Goal: Task Accomplishment & Management: Use online tool/utility

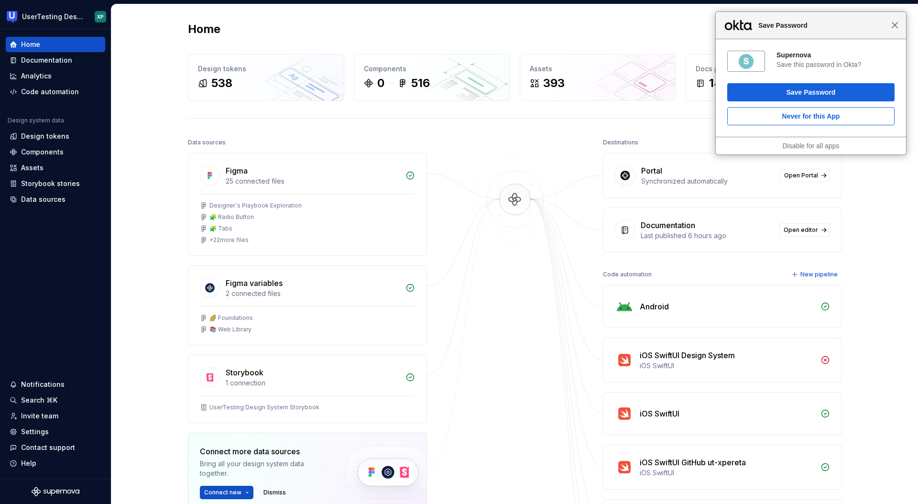
click at [895, 28] on span "Close" at bounding box center [894, 25] width 7 height 7
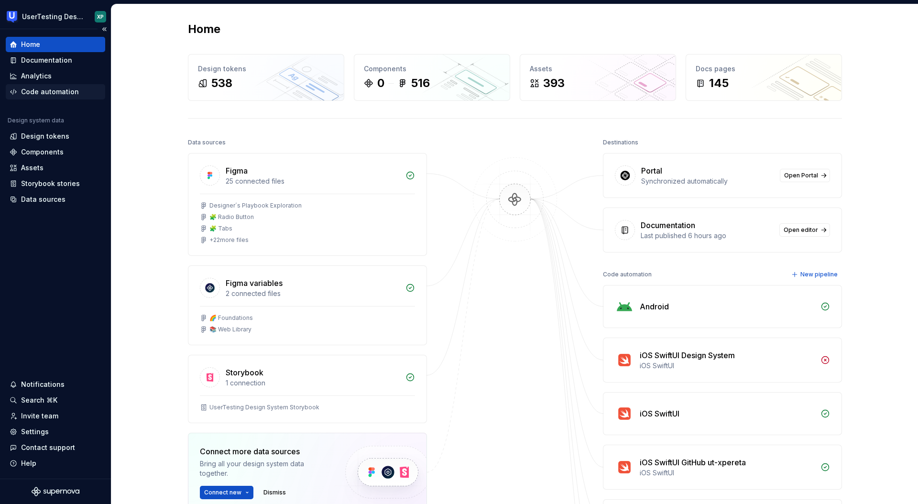
click at [45, 91] on div "Code automation" at bounding box center [50, 92] width 58 height 10
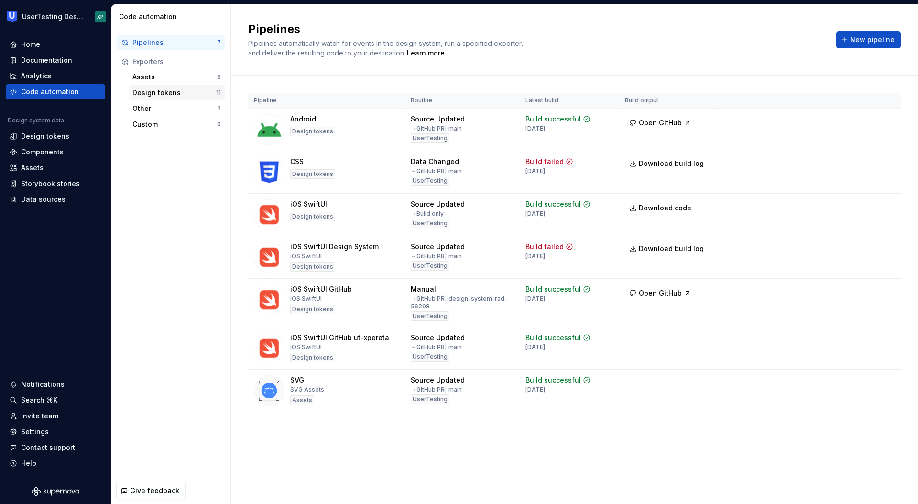
click at [162, 93] on div "Design tokens" at bounding box center [174, 93] width 84 height 10
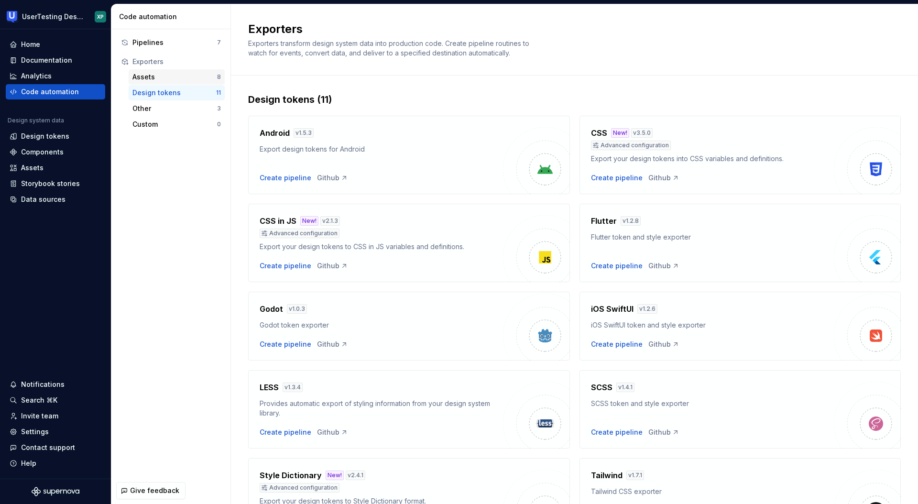
click at [153, 78] on div "Assets" at bounding box center [174, 77] width 85 height 10
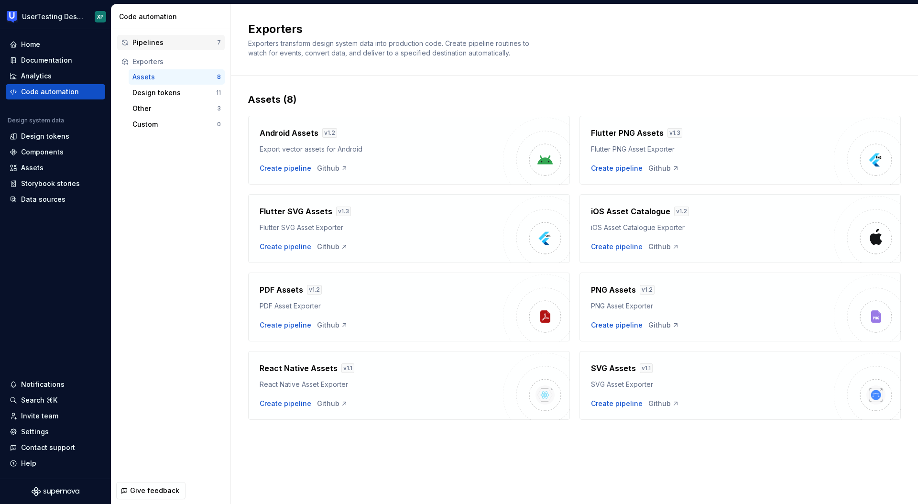
click at [154, 38] on div "Pipelines" at bounding box center [174, 43] width 85 height 10
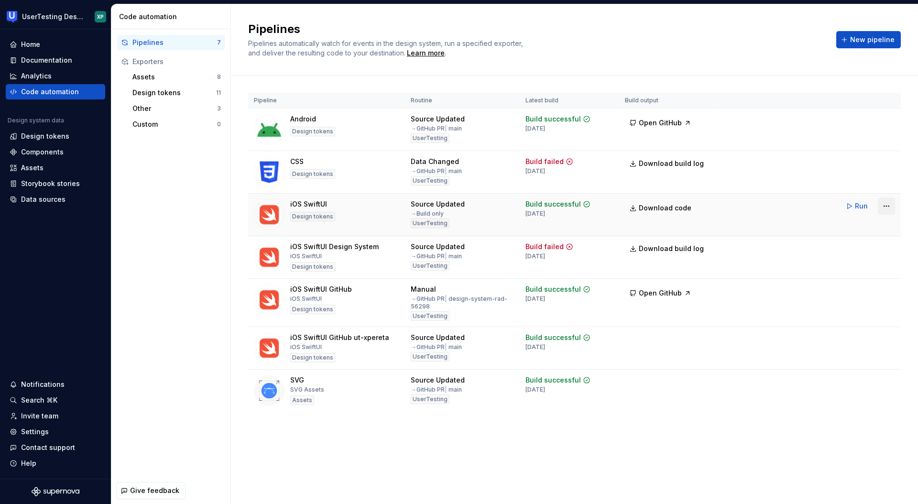
click at [890, 207] on html "UserTesting Design System XP Home Documentation Analytics Code automation Desig…" at bounding box center [459, 252] width 918 height 504
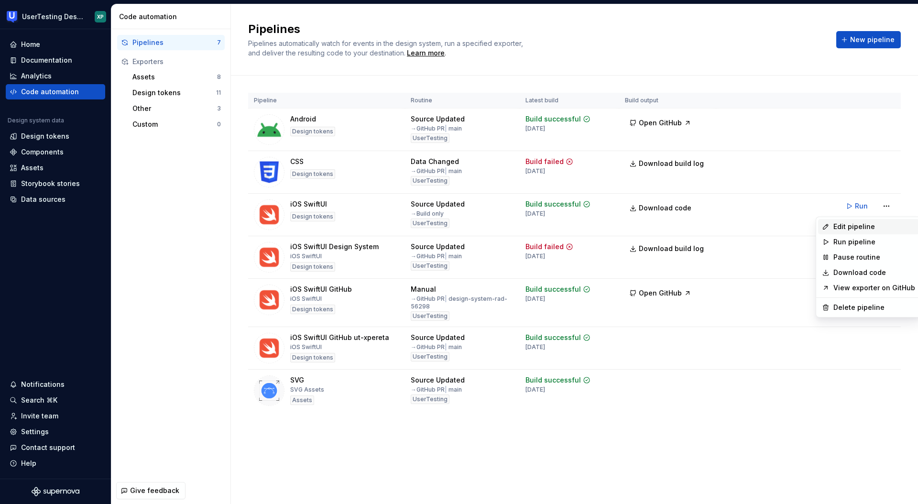
click at [851, 225] on div "Edit pipeline" at bounding box center [874, 227] width 82 height 10
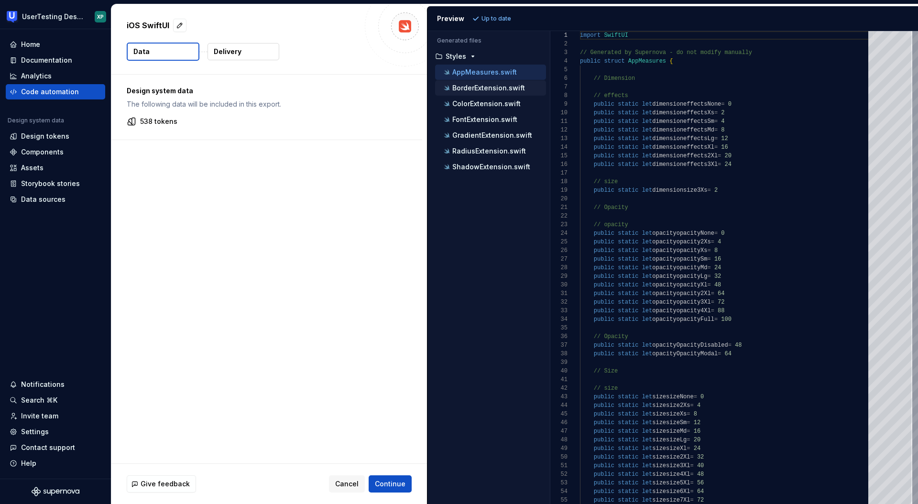
click at [469, 85] on p "BorderExtension.swift" at bounding box center [488, 88] width 73 height 8
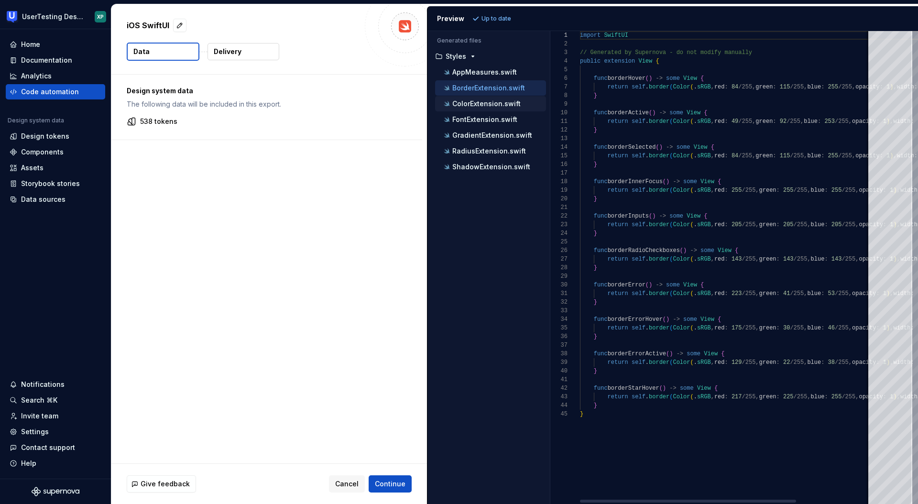
click at [471, 102] on p "ColorExtension.swift" at bounding box center [486, 104] width 68 height 8
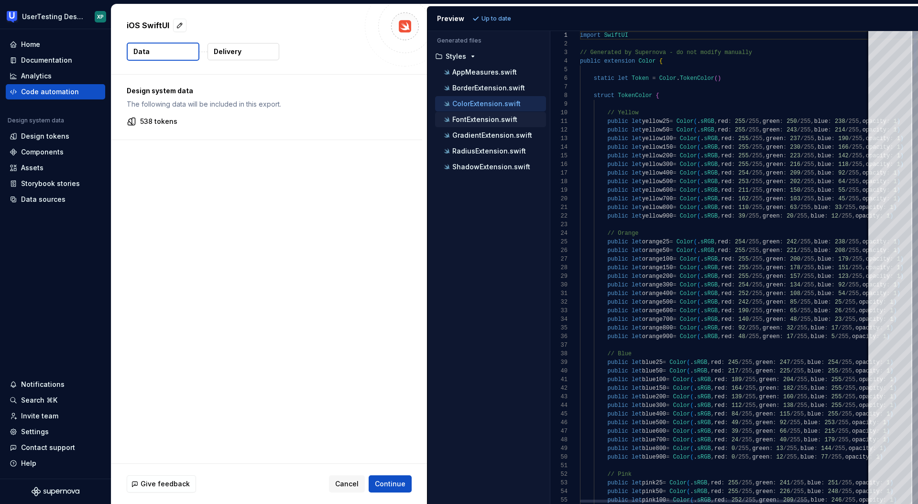
click at [474, 122] on p "FontExtension.swift" at bounding box center [484, 120] width 65 height 8
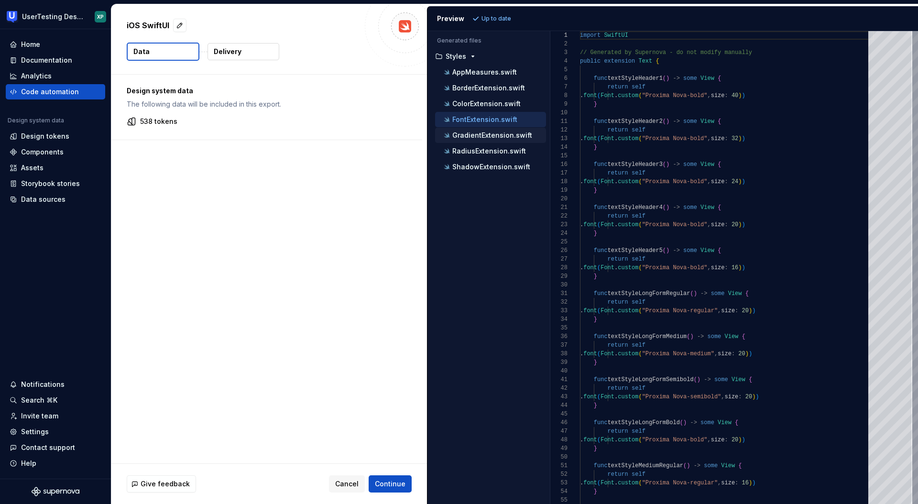
click at [485, 136] on p "GradientExtension.swift" at bounding box center [492, 135] width 80 height 8
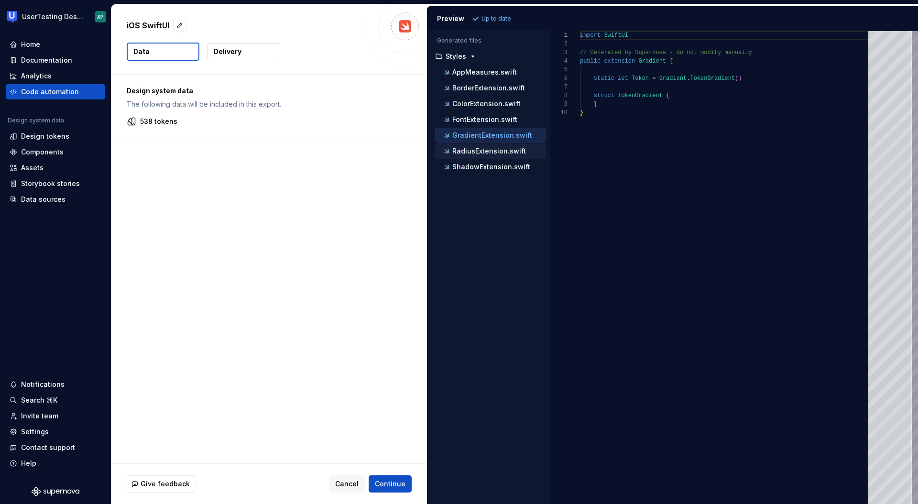
click at [483, 149] on p "RadiusExtension.swift" at bounding box center [489, 151] width 74 height 8
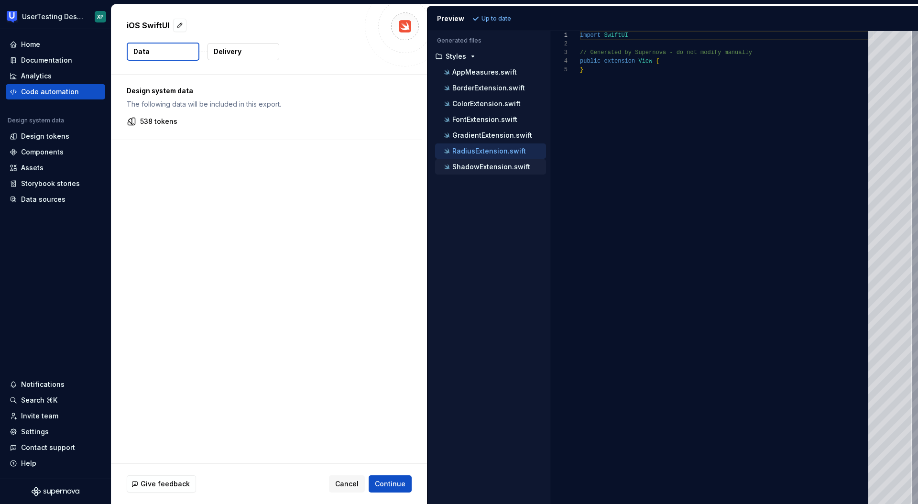
click at [483, 163] on p "ShadowExtension.swift" at bounding box center [491, 167] width 78 height 8
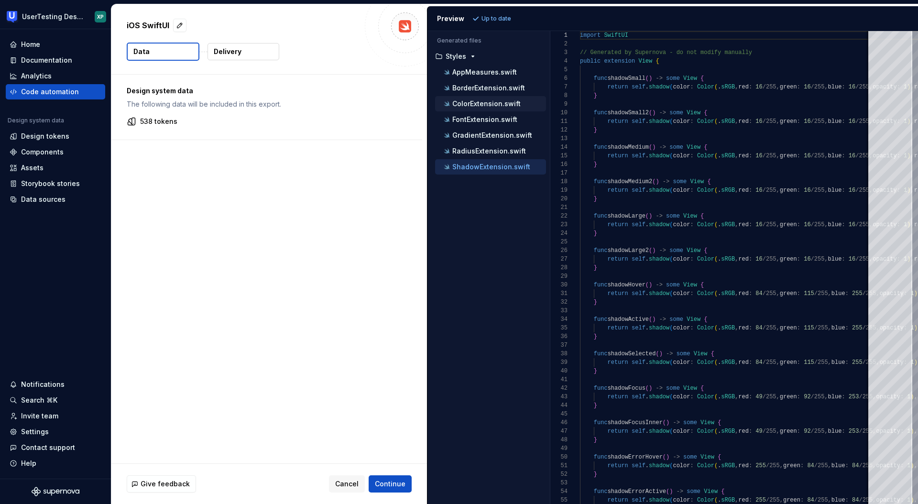
click at [481, 102] on p "ColorExtension.swift" at bounding box center [486, 104] width 68 height 8
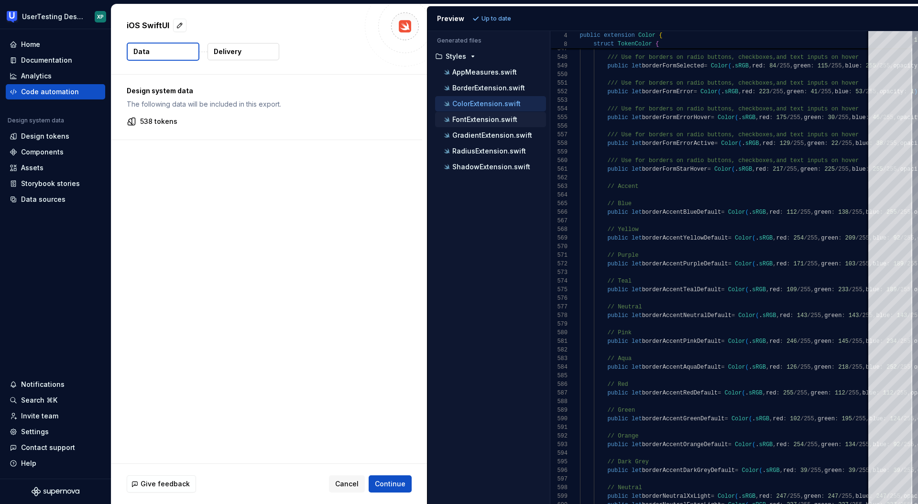
click at [477, 120] on p "FontExtension.swift" at bounding box center [484, 120] width 65 height 8
type textarea "**********"
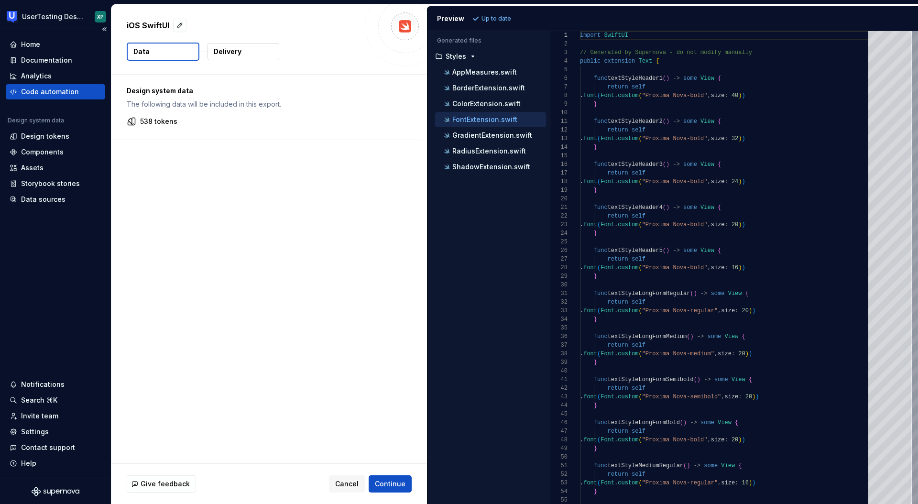
click at [63, 92] on div "Code automation" at bounding box center [50, 92] width 58 height 10
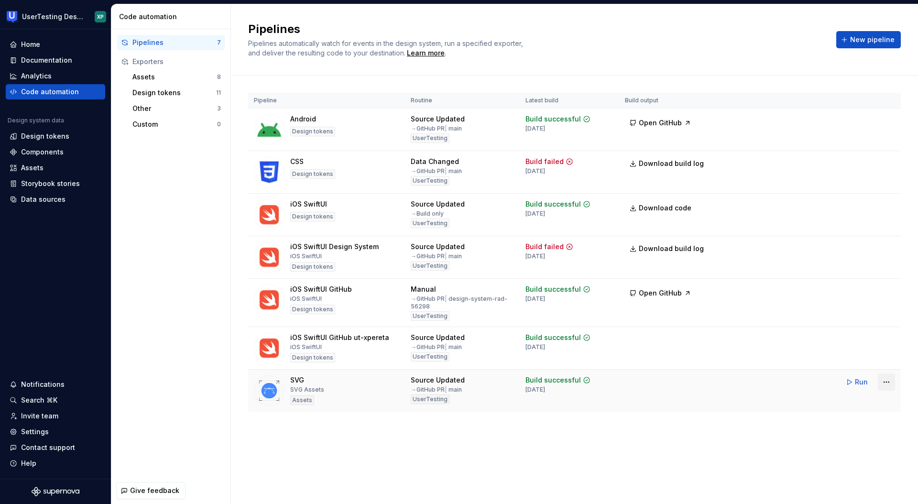
click at [885, 383] on html "UserTesting Design System XP Home Documentation Analytics Code automation Desig…" at bounding box center [459, 252] width 918 height 504
click at [853, 401] on div "Edit pipeline" at bounding box center [874, 403] width 82 height 10
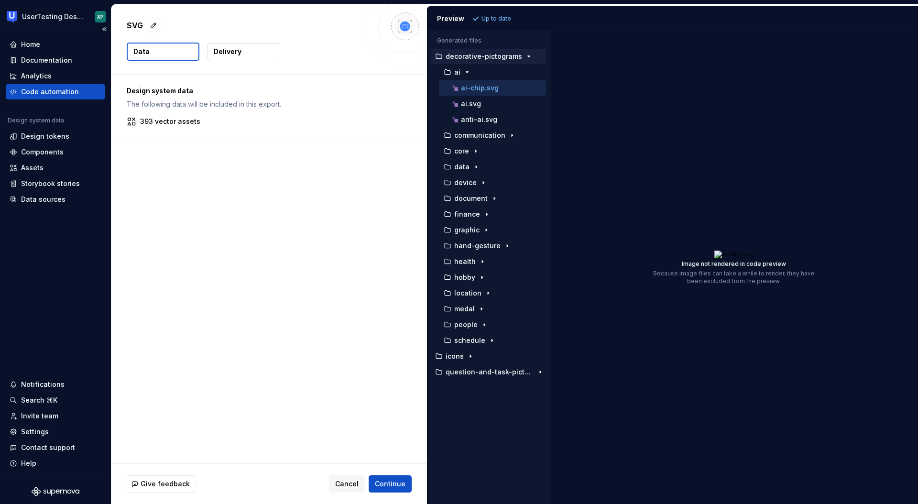
click at [63, 93] on div "Code automation" at bounding box center [50, 92] width 58 height 10
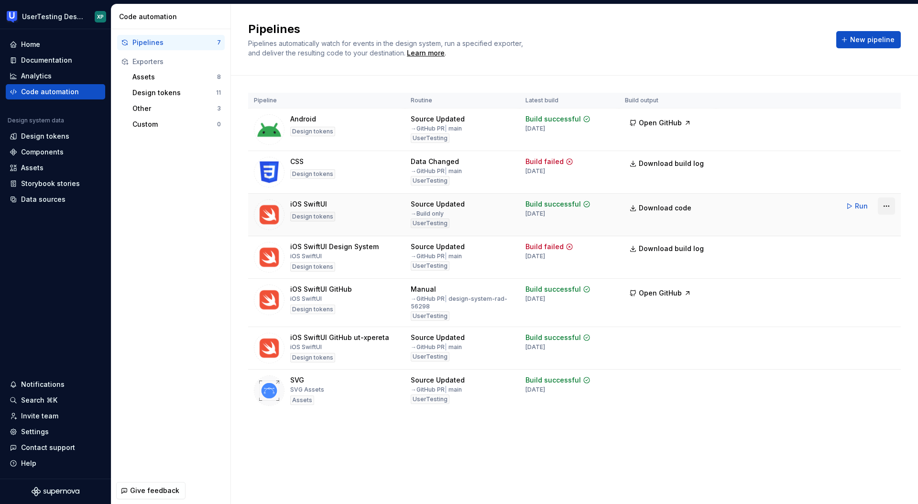
click at [884, 205] on html "UserTesting Design System XP Home Documentation Analytics Code automation Desig…" at bounding box center [459, 252] width 918 height 504
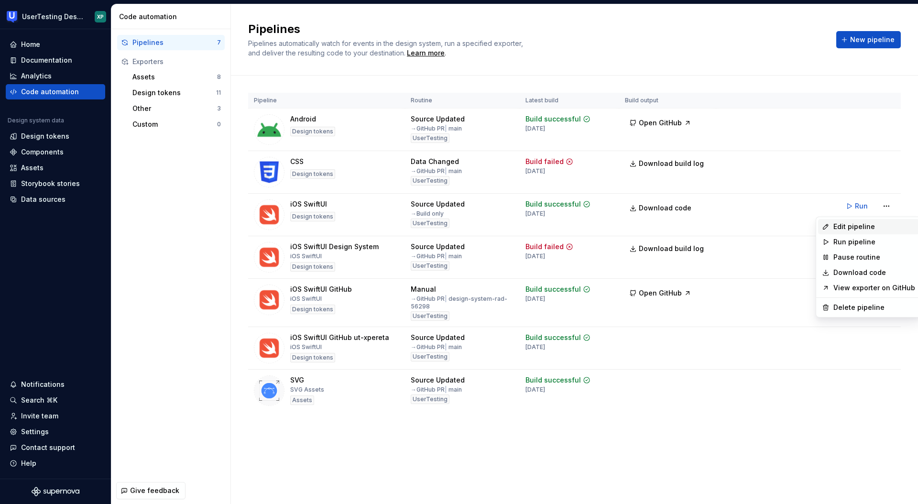
click at [858, 228] on div "Edit pipeline" at bounding box center [874, 227] width 82 height 10
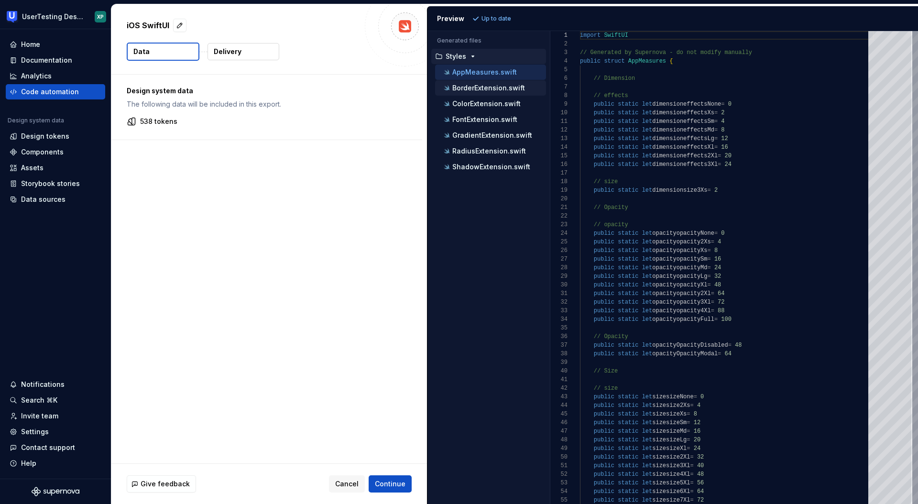
click at [488, 92] on div "BorderExtension.swift" at bounding box center [494, 88] width 104 height 10
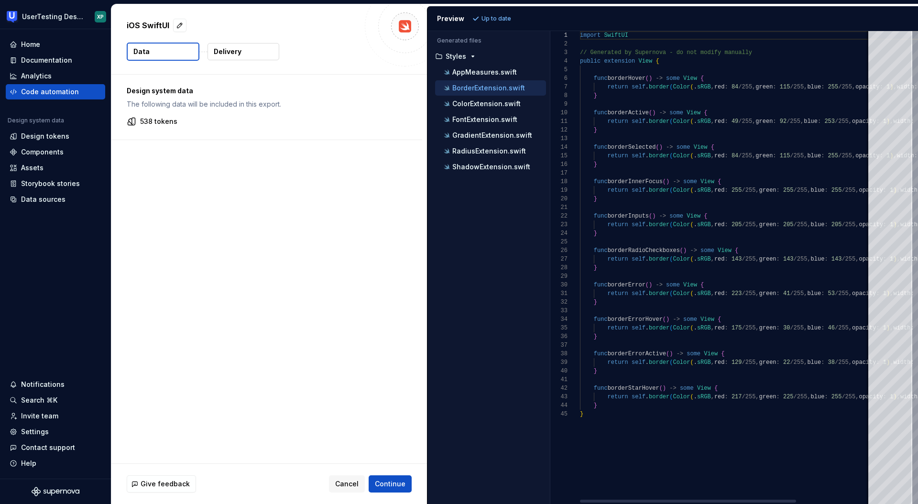
scroll to position [86, 0]
click at [490, 108] on div "ColorExtension.swift" at bounding box center [494, 104] width 104 height 10
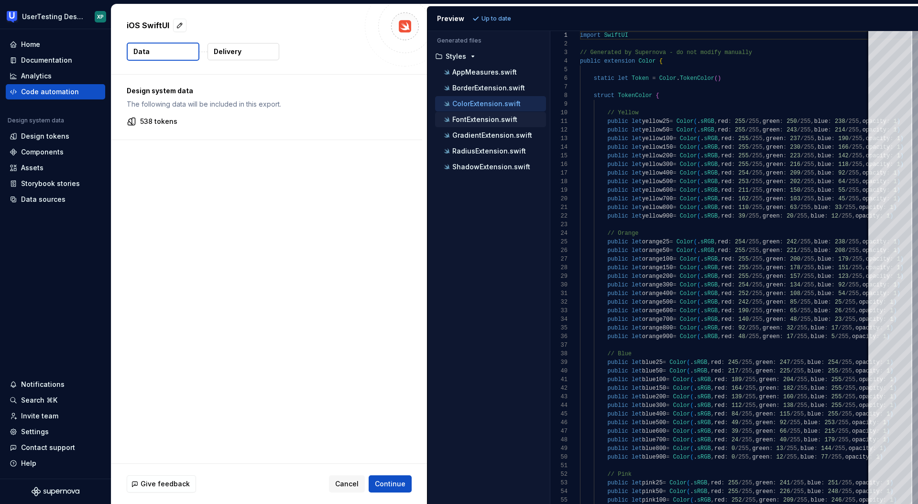
click at [489, 121] on p "FontExtension.swift" at bounding box center [484, 120] width 65 height 8
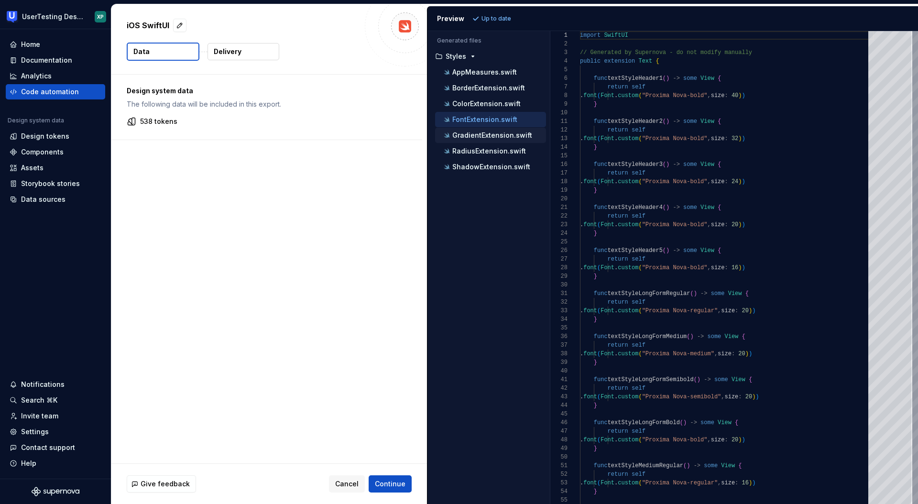
click at [489, 131] on p "GradientExtension.swift" at bounding box center [492, 135] width 80 height 8
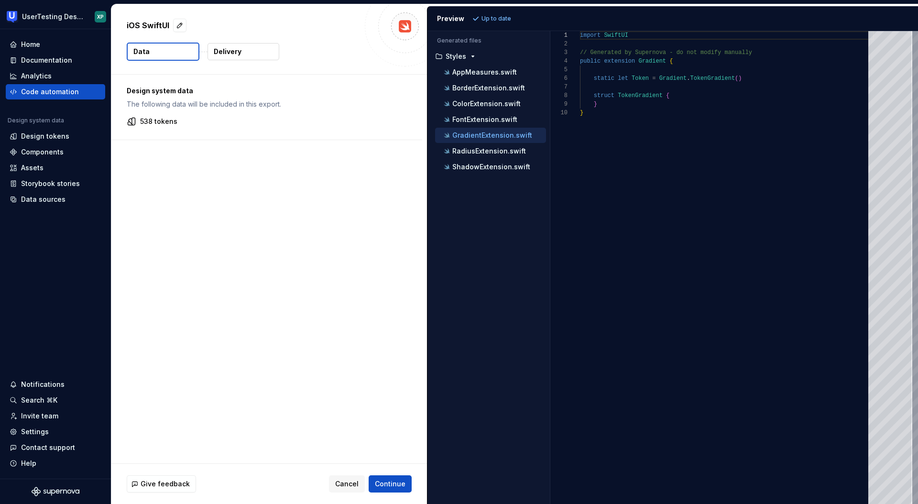
scroll to position [77, 0]
click at [493, 145] on div "RadiusExtension.swift" at bounding box center [490, 150] width 111 height 15
click at [486, 155] on div "RadiusExtension.swift" at bounding box center [494, 151] width 104 height 10
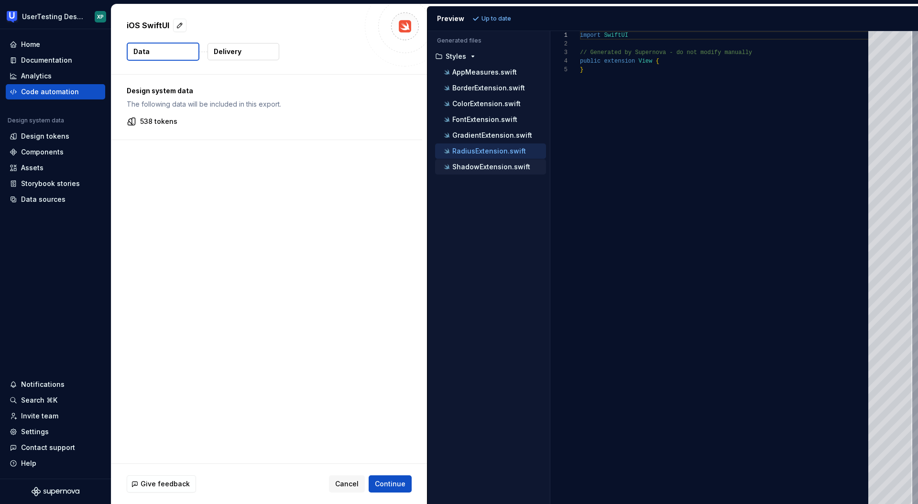
click at [488, 169] on p "ShadowExtension.swift" at bounding box center [491, 167] width 78 height 8
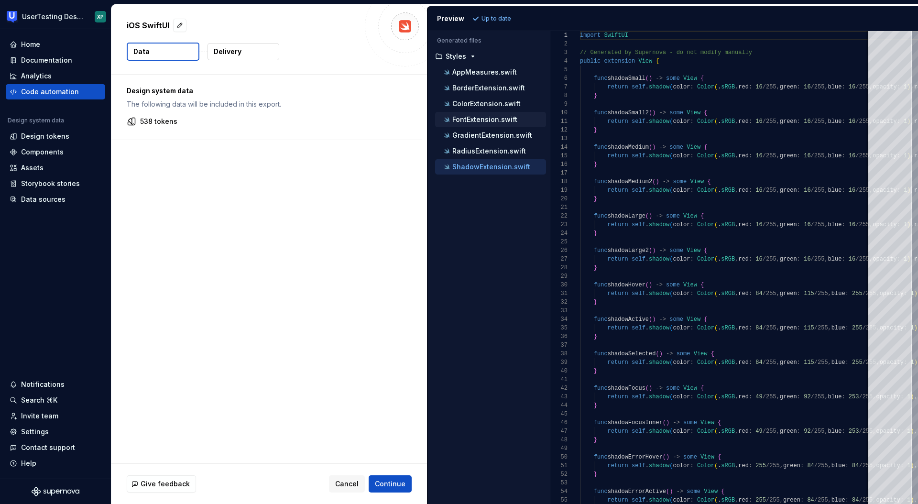
click at [474, 121] on p "FontExtension.swift" at bounding box center [484, 120] width 65 height 8
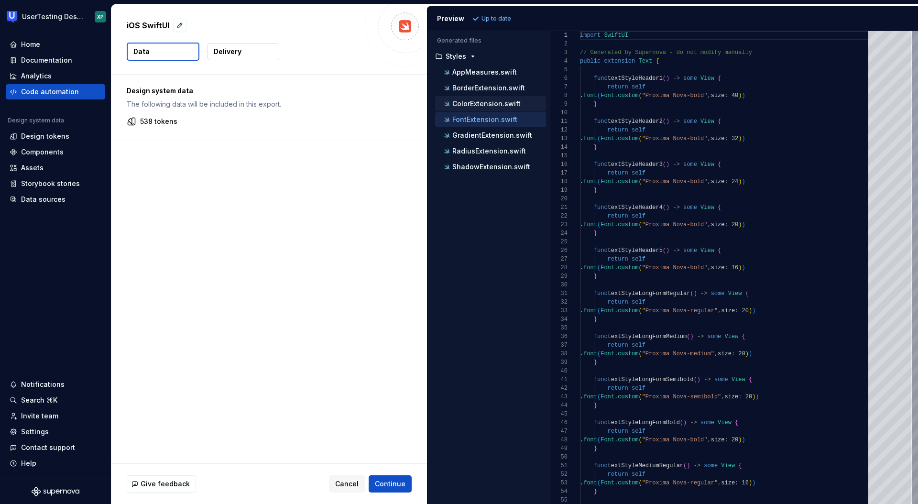
click at [473, 106] on p "ColorExtension.swift" at bounding box center [486, 104] width 68 height 8
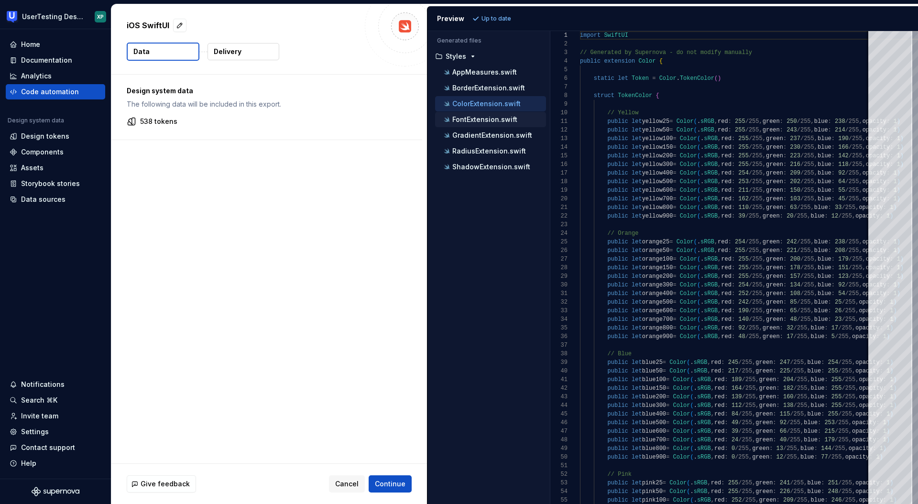
click at [475, 116] on p "FontExtension.swift" at bounding box center [484, 120] width 65 height 8
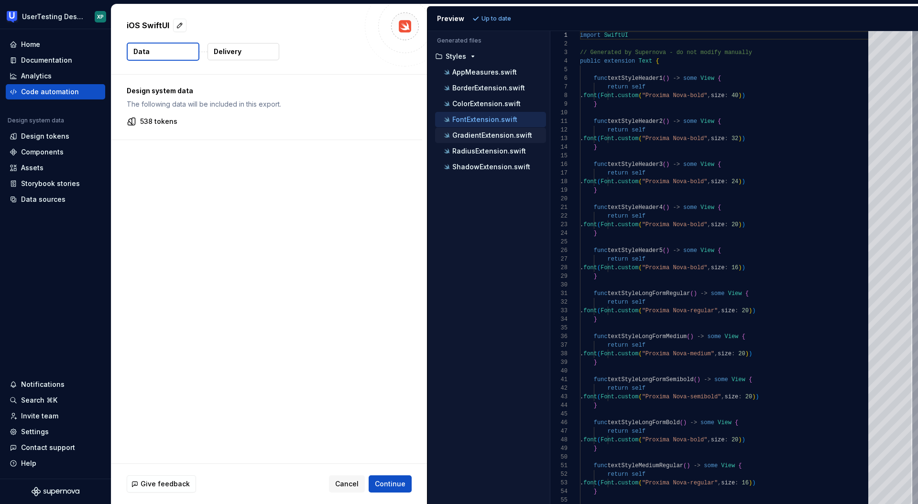
click at [481, 131] on div "GradientExtension.swift" at bounding box center [494, 136] width 104 height 10
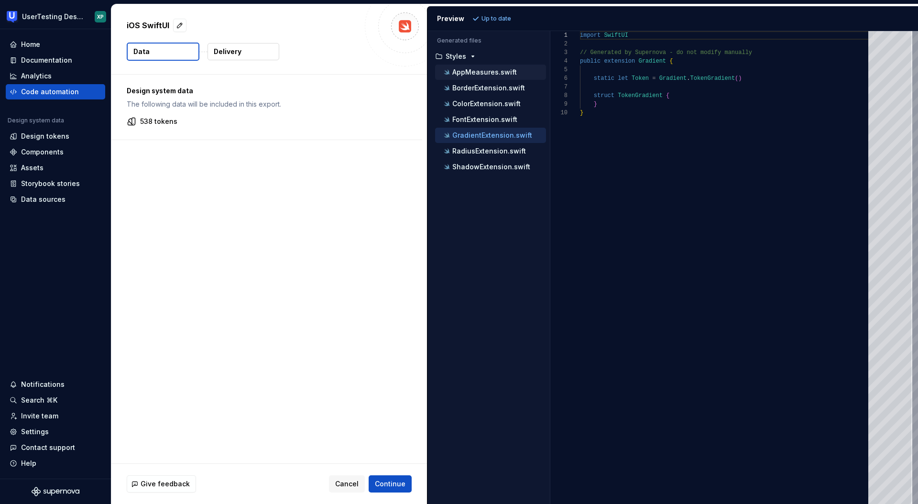
click at [479, 75] on p "AppMeasures.swift" at bounding box center [484, 72] width 65 height 8
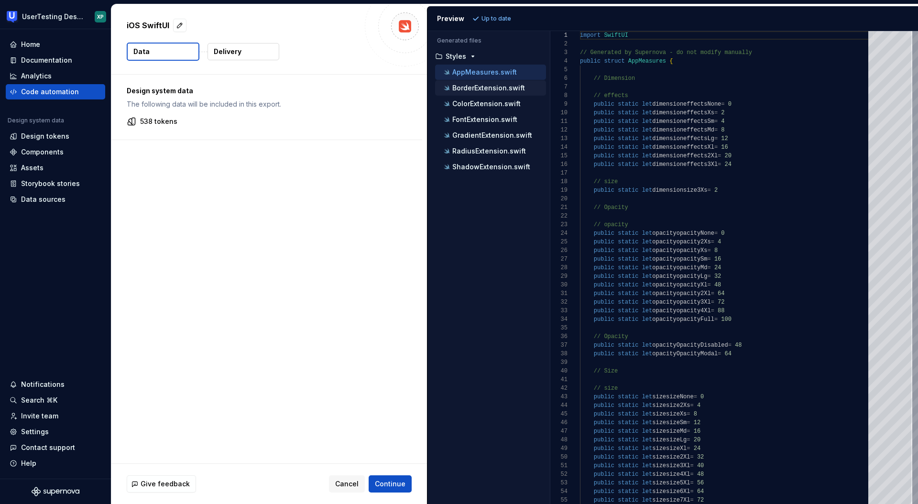
click at [480, 89] on p "BorderExtension.swift" at bounding box center [488, 88] width 73 height 8
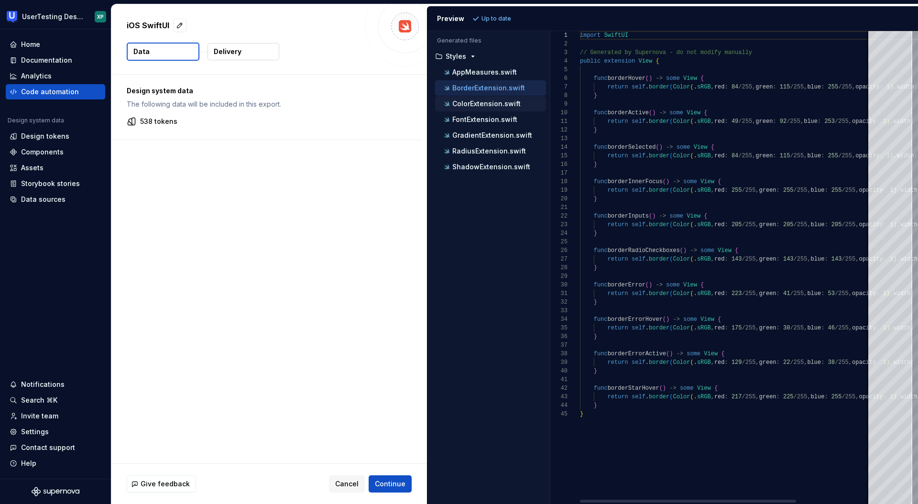
click at [476, 104] on p "ColorExtension.swift" at bounding box center [486, 104] width 68 height 8
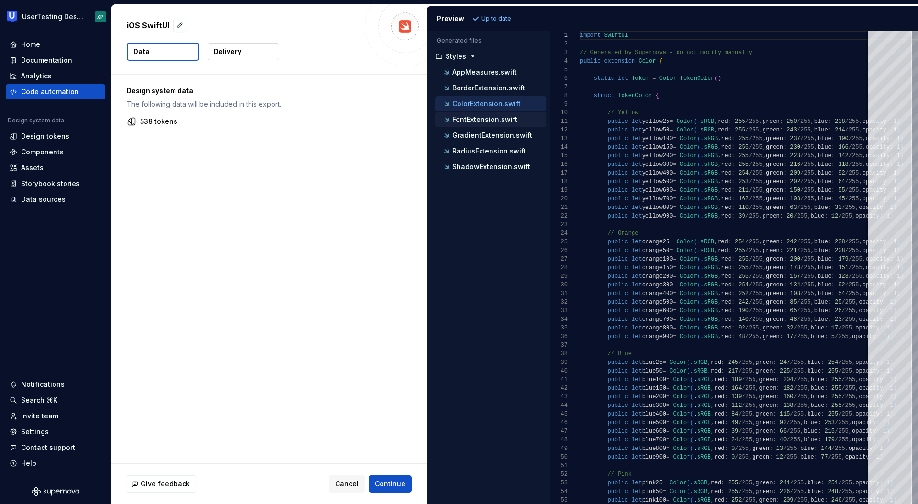
click at [477, 117] on p "FontExtension.swift" at bounding box center [484, 120] width 65 height 8
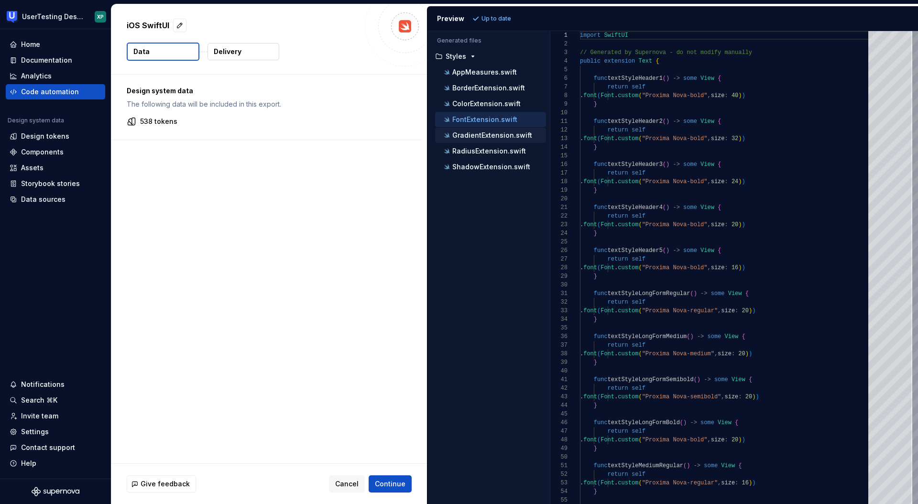
click at [477, 130] on button "GradientExtension.swift" at bounding box center [490, 135] width 111 height 11
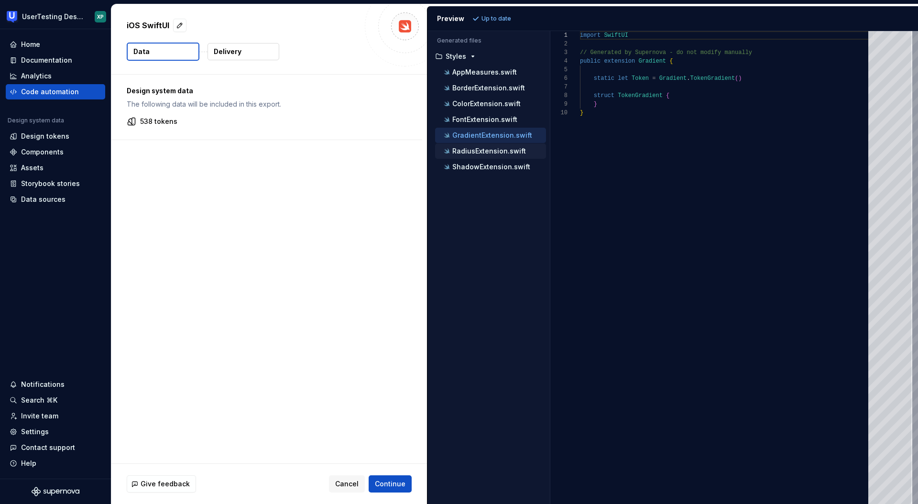
click at [480, 146] on div "RadiusExtension.swift" at bounding box center [494, 151] width 104 height 10
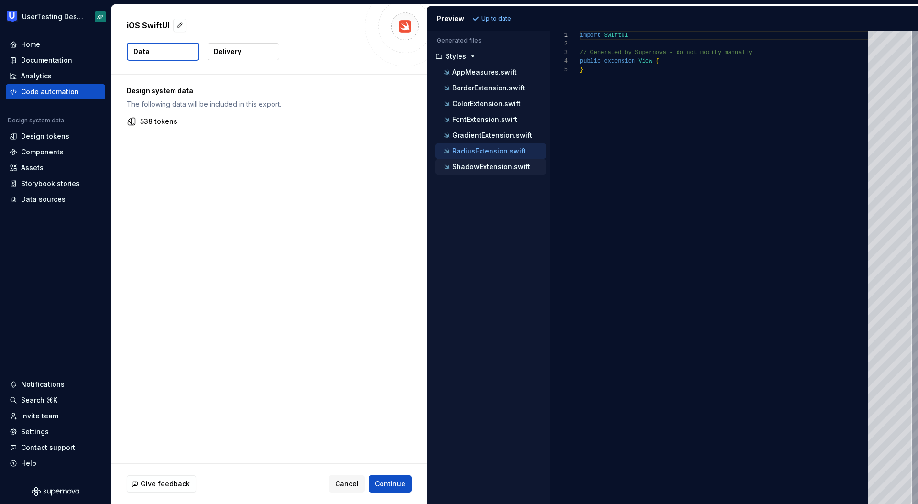
click at [486, 166] on p "ShadowExtension.swift" at bounding box center [491, 167] width 78 height 8
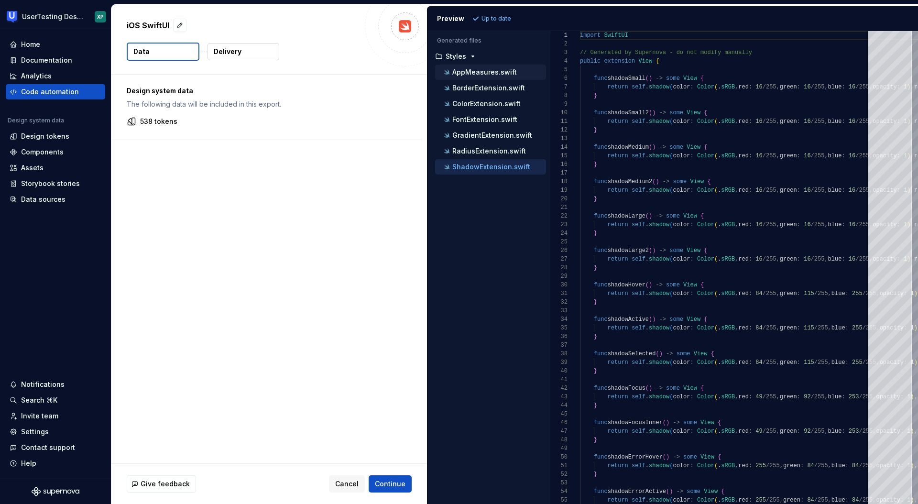
click at [489, 77] on div "AppMeasures.swift" at bounding box center [490, 72] width 111 height 15
click at [486, 86] on p "BorderExtension.swift" at bounding box center [488, 88] width 73 height 8
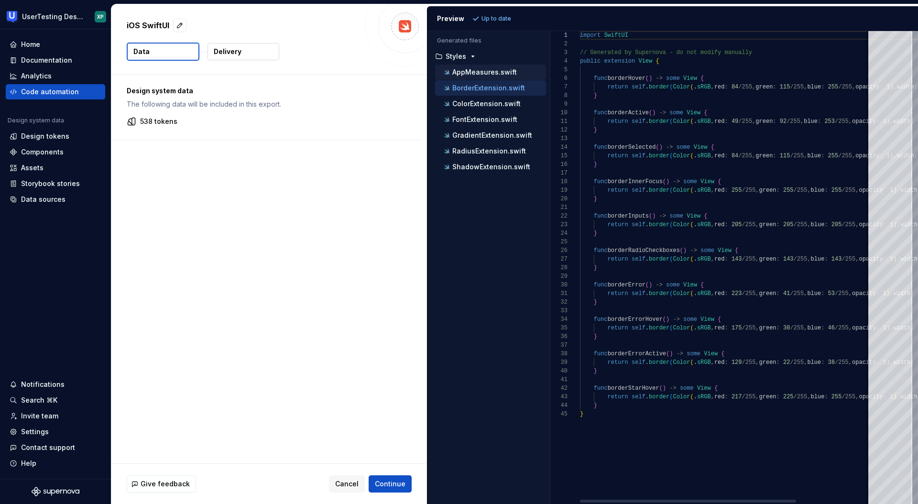
click at [481, 72] on p "AppMeasures.swift" at bounding box center [484, 72] width 65 height 8
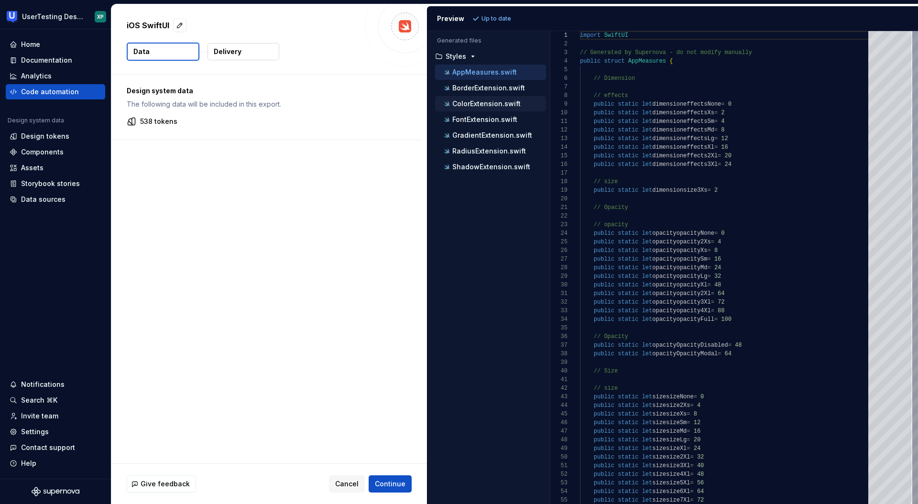
click at [481, 104] on p "ColorExtension.swift" at bounding box center [486, 104] width 68 height 8
type textarea "**********"
